Goal: Go to known website: Go to known website

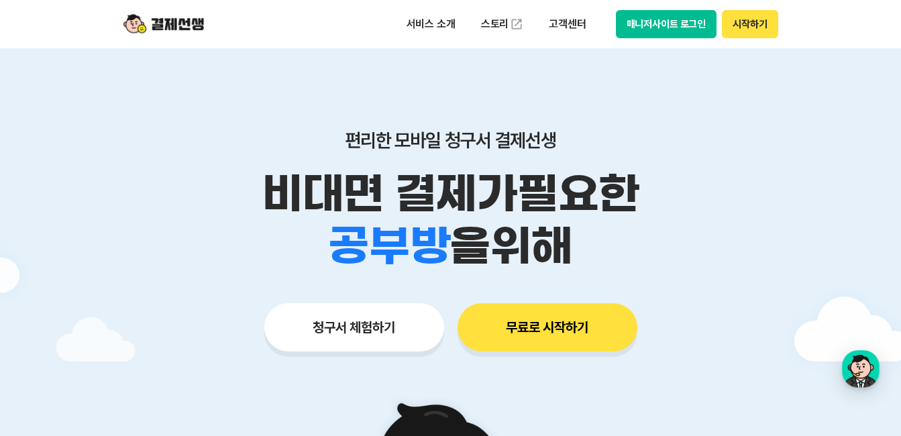
click at [643, 21] on button "매니저사이트 로그인" at bounding box center [666, 24] width 101 height 28
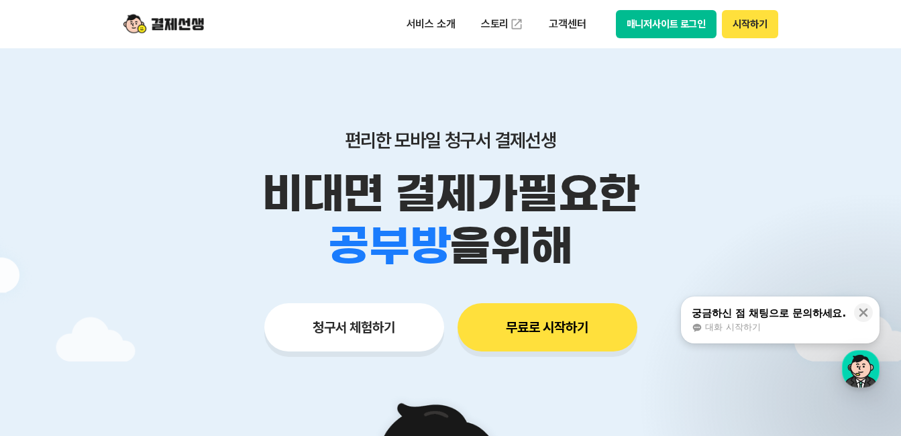
click at [665, 22] on button "매니저사이트 로그인" at bounding box center [666, 24] width 101 height 28
